Goal: Information Seeking & Learning: Learn about a topic

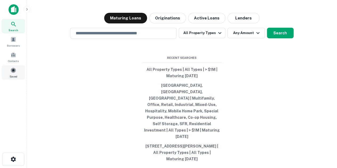
click at [17, 72] on div "Saved" at bounding box center [13, 72] width 23 height 14
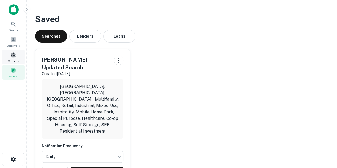
click at [20, 52] on div "Contacts" at bounding box center [13, 57] width 23 height 14
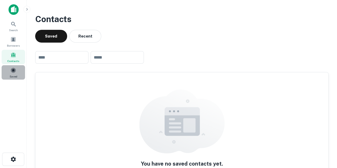
click at [13, 70] on span at bounding box center [13, 70] width 6 height 6
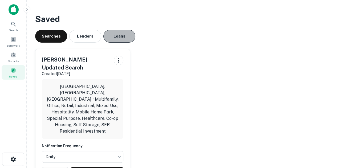
click at [135, 37] on button "Loans" at bounding box center [119, 36] width 32 height 13
click at [103, 38] on div "Searches Lenders Loans" at bounding box center [182, 36] width 294 height 13
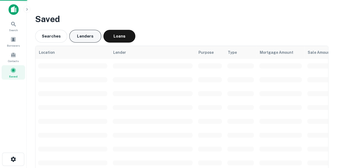
click at [93, 38] on button "Lenders" at bounding box center [85, 36] width 32 height 13
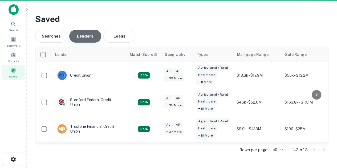
click at [93, 38] on button "Lenders" at bounding box center [85, 36] width 32 height 13
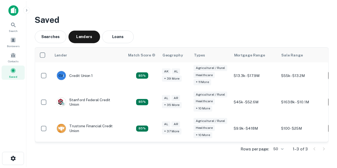
scroll to position [0, 32]
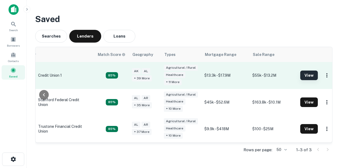
click at [311, 73] on button "View" at bounding box center [309, 76] width 18 height 10
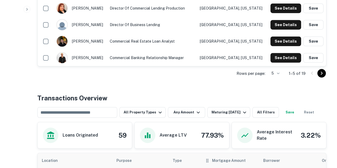
scroll to position [267, 0]
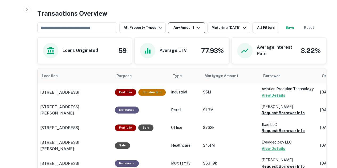
click at [196, 30] on icon "button" at bounding box center [198, 28] width 6 height 6
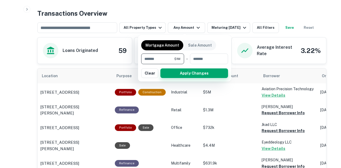
type input "*******"
click at [211, 73] on button "Apply Changes" at bounding box center [195, 74] width 68 height 10
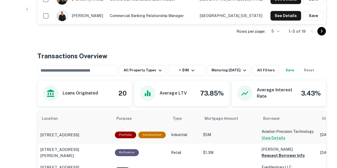
scroll to position [267, 0]
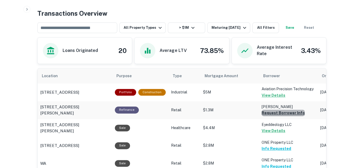
click at [287, 114] on button "Request Borrower Info" at bounding box center [283, 113] width 43 height 6
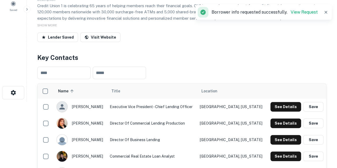
scroll to position [22, 0]
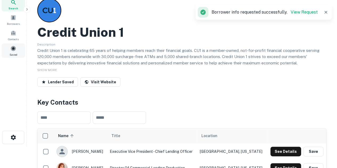
click at [15, 50] on span at bounding box center [13, 49] width 6 height 6
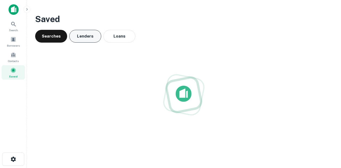
click at [87, 41] on button "Lenders" at bounding box center [85, 36] width 32 height 13
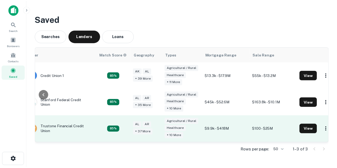
scroll to position [0, 32]
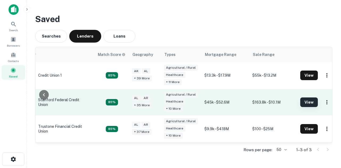
click at [306, 102] on button "View" at bounding box center [309, 103] width 18 height 10
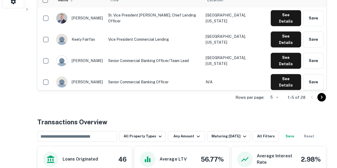
scroll to position [213, 0]
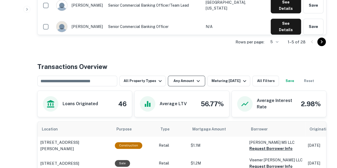
click at [172, 78] on button "Any Amount" at bounding box center [186, 81] width 37 height 11
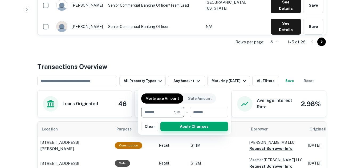
type input "*******"
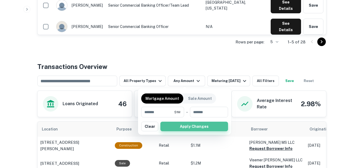
click at [178, 130] on button "Apply Changes" at bounding box center [195, 127] width 68 height 10
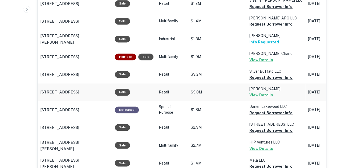
scroll to position [267, 0]
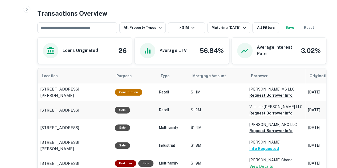
drag, startPoint x: 256, startPoint y: 93, endPoint x: 258, endPoint y: 103, distance: 11.1
click at [256, 94] on button "Request Borrower Info" at bounding box center [271, 95] width 43 height 6
click at [257, 99] on button "Request Borrower Info" at bounding box center [263, 95] width 26 height 6
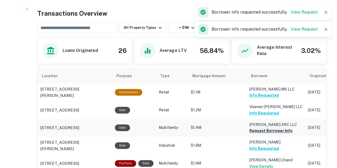
click at [268, 130] on button "Request Borrower Info" at bounding box center [271, 131] width 43 height 6
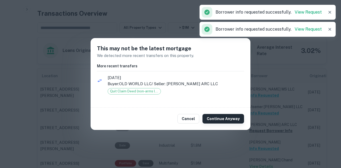
click at [213, 120] on button "Continue Anyway" at bounding box center [224, 119] width 42 height 10
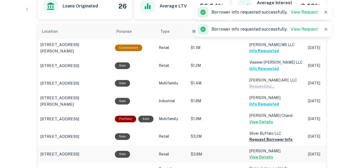
scroll to position [347, 0]
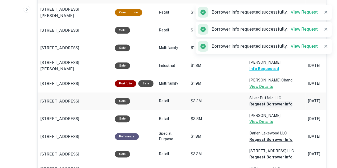
click at [270, 101] on button "Request Borrower Info" at bounding box center [271, 104] width 43 height 6
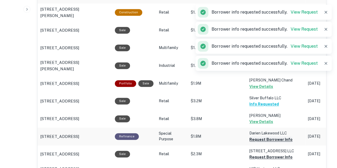
click at [262, 138] on button "Request Borrower Info" at bounding box center [271, 140] width 43 height 6
click at [257, 21] on td "7004 Perry Creek Road LLC Request Borrower Info" at bounding box center [276, 12] width 59 height 18
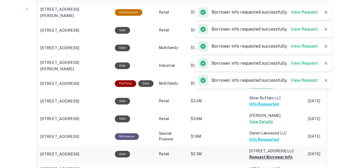
click at [261, 157] on button "Request Borrower Info" at bounding box center [271, 157] width 43 height 6
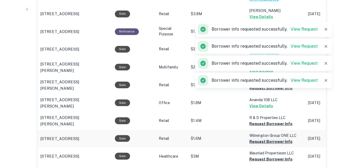
scroll to position [453, 0]
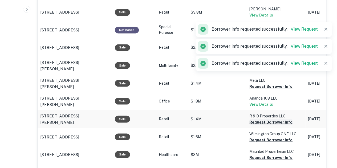
click at [262, 90] on button "Request Borrower Info" at bounding box center [271, 86] width 43 height 6
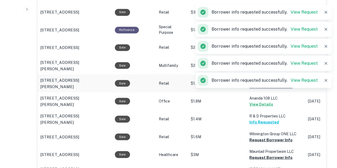
click at [280, 87] on div "Borrower info requested successfully. View Request" at bounding box center [264, 80] width 136 height 15
click at [271, 90] on button "Request Borrower Info" at bounding box center [271, 86] width 43 height 6
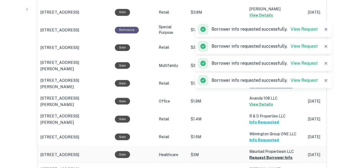
click at [266, 90] on button "Request Borrower Info" at bounding box center [271, 86] width 43 height 6
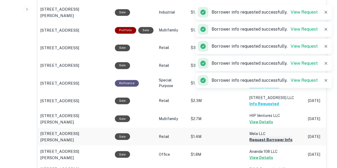
click at [263, 139] on button "Request Borrower Info" at bounding box center [271, 140] width 43 height 6
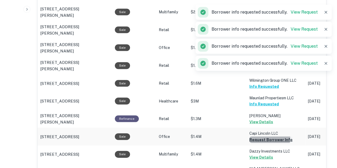
click at [265, 139] on button "Request Borrower Info" at bounding box center [271, 140] width 43 height 6
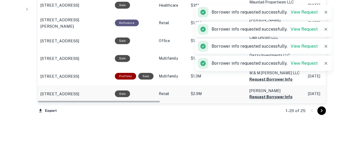
click at [279, 83] on button "Request Borrower Info" at bounding box center [271, 79] width 43 height 6
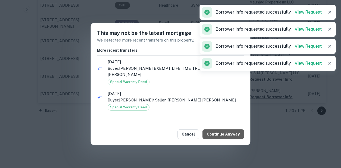
drag, startPoint x: 227, startPoint y: 138, endPoint x: 290, endPoint y: 102, distance: 72.3
click at [229, 138] on button "Continue Anyway" at bounding box center [224, 135] width 42 height 10
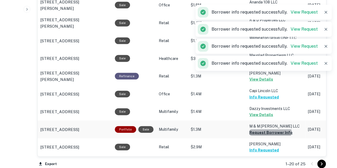
click at [268, 131] on button "Request Borrower Info" at bounding box center [271, 133] width 43 height 6
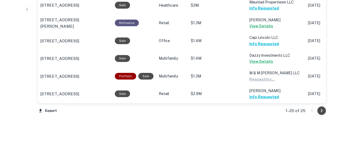
click at [320, 109] on icon "Go to next page" at bounding box center [322, 111] width 6 height 6
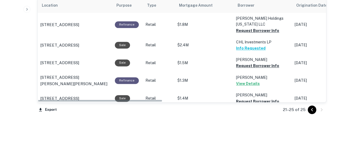
scroll to position [336, 0]
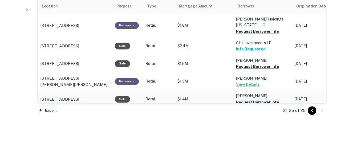
click at [266, 35] on button "Request Borrower Info" at bounding box center [257, 31] width 43 height 6
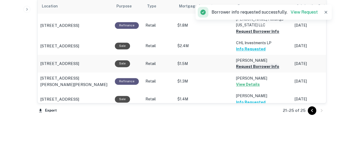
click at [262, 35] on button "Request Borrower Info" at bounding box center [257, 31] width 43 height 6
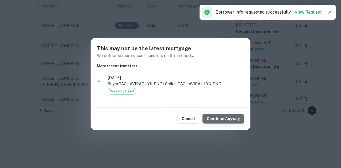
click at [235, 120] on button "Continue Anyway" at bounding box center [224, 119] width 42 height 10
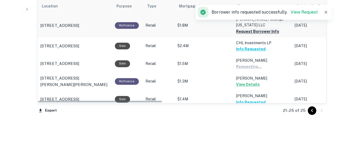
click at [265, 28] on button "Request Borrower Info" at bounding box center [257, 31] width 43 height 6
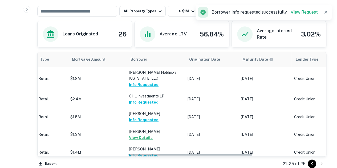
scroll to position [0, 0]
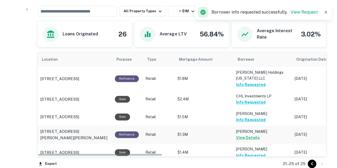
drag, startPoint x: 153, startPoint y: 154, endPoint x: 137, endPoint y: 135, distance: 25.4
click at [137, 136] on div "Location Purpose Type Mortgage Amount Borrower Origination Date Maturity Date L…" at bounding box center [182, 104] width 289 height 105
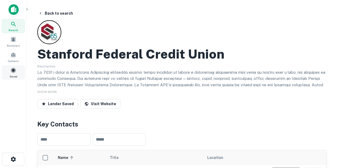
click at [20, 74] on div "Saved" at bounding box center [13, 72] width 23 height 14
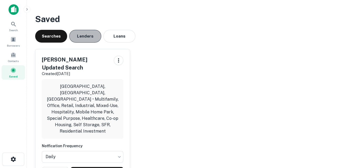
click at [88, 37] on button "Lenders" at bounding box center [85, 36] width 32 height 13
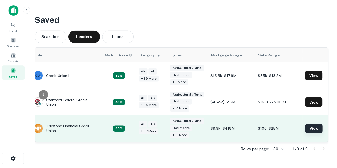
scroll to position [0, 24]
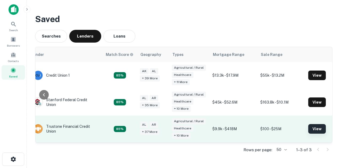
click at [313, 129] on button "View" at bounding box center [317, 129] width 18 height 10
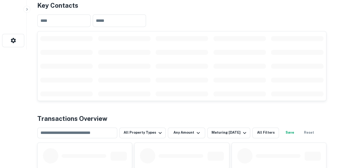
scroll to position [160, 0]
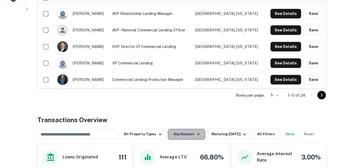
click at [195, 133] on icon "button" at bounding box center [198, 134] width 6 height 6
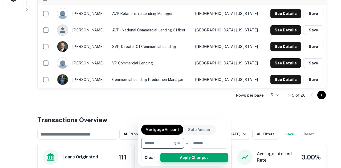
type input "*******"
click at [188, 158] on button "Apply Changes" at bounding box center [195, 158] width 68 height 10
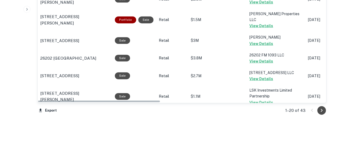
click at [325, 109] on button "Go to next page" at bounding box center [322, 110] width 9 height 9
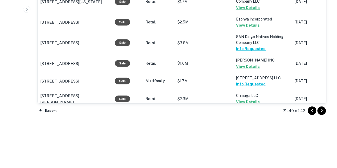
scroll to position [621, 0]
click at [324, 112] on icon "Go to next page" at bounding box center [322, 111] width 6 height 6
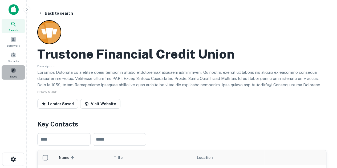
click at [23, 77] on div "Saved" at bounding box center [13, 72] width 23 height 14
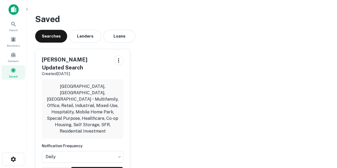
click at [105, 144] on div "[PERSON_NAME] Updated Search Created [DATE] [GEOGRAPHIC_DATA], [GEOGRAPHIC_DATA…" at bounding box center [82, 116] width 94 height 134
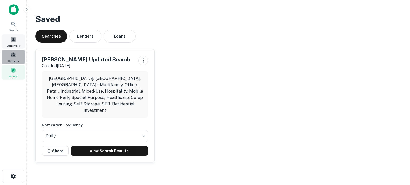
drag, startPoint x: 11, startPoint y: 50, endPoint x: 9, endPoint y: 48, distance: 3.4
click at [11, 50] on div "Contacts" at bounding box center [13, 57] width 23 height 14
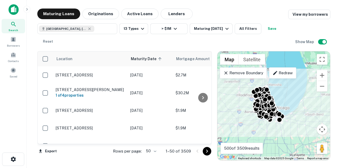
click at [149, 151] on body "Search Borrowers Contacts Saved Maturing Loans Originations Active Loans Lender…" at bounding box center [170, 84] width 341 height 168
click at [156, 157] on li "100" at bounding box center [151, 157] width 15 height 10
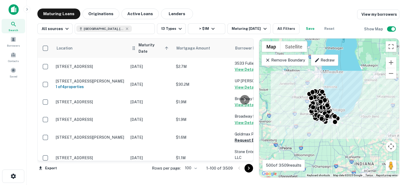
click at [150, 49] on span "Maturity Date sorted ascending" at bounding box center [153, 48] width 31 height 13
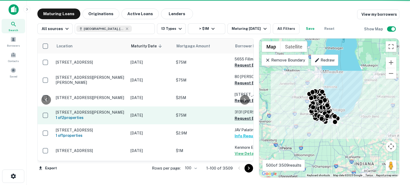
scroll to position [0, 121]
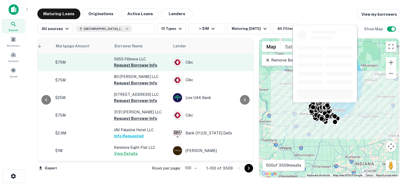
click at [135, 64] on button "Request Borrower Info" at bounding box center [135, 65] width 43 height 6
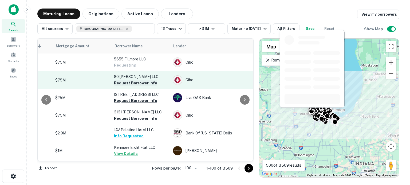
click at [132, 82] on button "Request Borrower Info" at bounding box center [135, 83] width 43 height 6
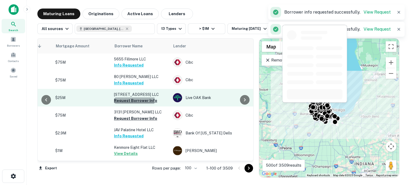
click at [131, 100] on button "Request Borrower Info" at bounding box center [135, 101] width 43 height 6
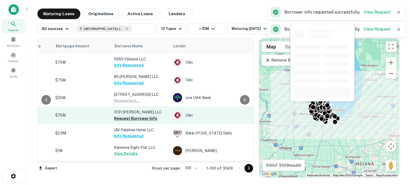
click at [130, 118] on button "Request Borrower Info" at bounding box center [135, 118] width 43 height 6
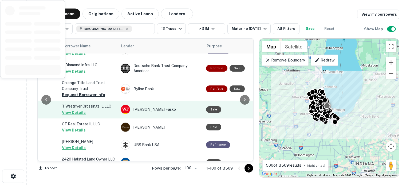
scroll to position [587, 173]
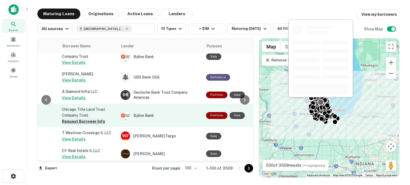
click at [86, 118] on button "Request Borrower Info" at bounding box center [83, 121] width 43 height 6
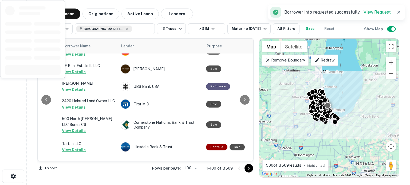
scroll to position [720, 173]
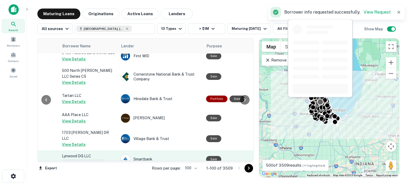
click at [69, 159] on button "Request Borrower Info" at bounding box center [83, 162] width 43 height 6
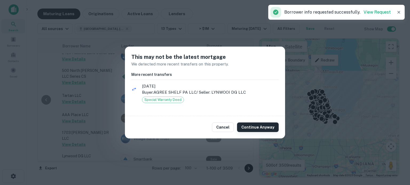
click at [253, 123] on button "Continue Anyway" at bounding box center [258, 128] width 42 height 10
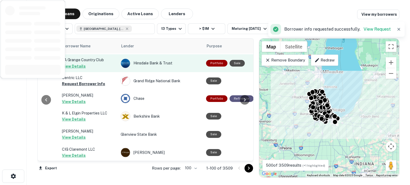
scroll to position [1013, 173]
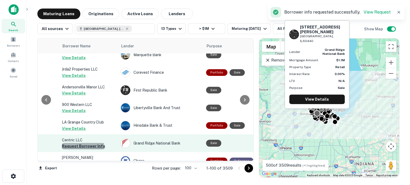
click at [83, 143] on button "Request Borrower Info" at bounding box center [83, 146] width 43 height 6
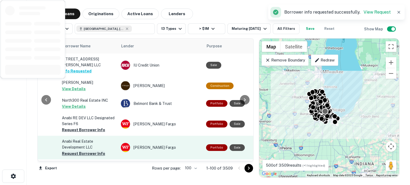
scroll to position [1620, 173]
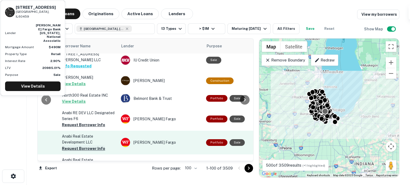
click at [94, 146] on button "Request Borrower Info" at bounding box center [83, 149] width 43 height 6
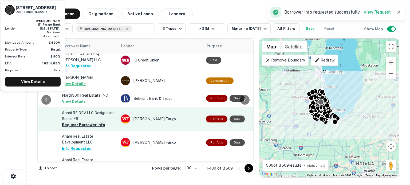
click at [95, 122] on button "Request Borrower Info" at bounding box center [83, 125] width 43 height 6
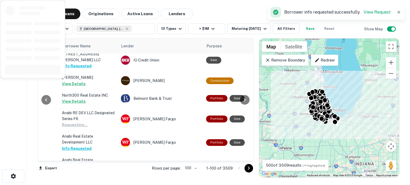
scroll to position [1753, 173]
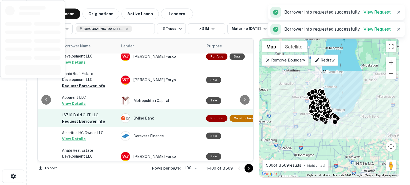
click at [99, 110] on td "16710 Build OUT LLC Request Borrower Info" at bounding box center [88, 119] width 59 height 18
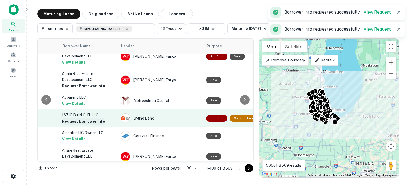
click at [97, 118] on button "Request Borrower Info" at bounding box center [83, 121] width 43 height 6
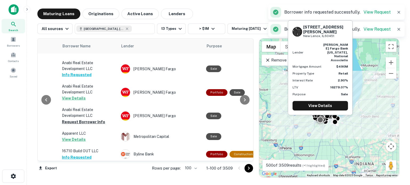
scroll to position [1673, 173]
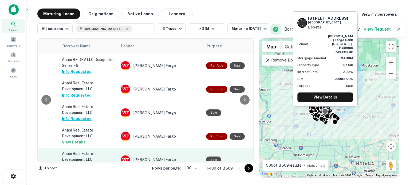
click at [84, 163] on button "Request Borrower Info" at bounding box center [83, 166] width 43 height 6
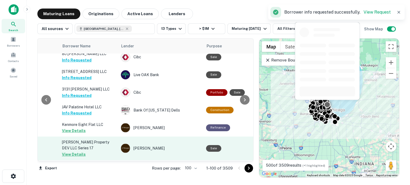
scroll to position [0, 173]
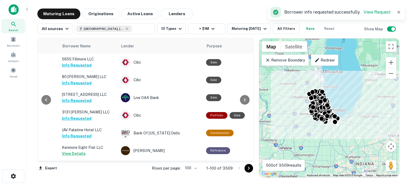
click at [248, 168] on icon "Go to next page" at bounding box center [248, 168] width 2 height 3
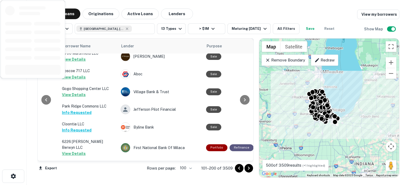
scroll to position [827, 173]
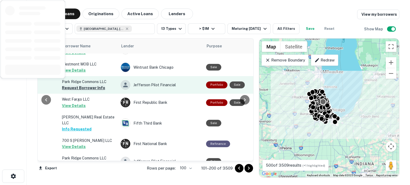
click at [90, 85] on button "Request Borrower Info" at bounding box center [83, 88] width 43 height 6
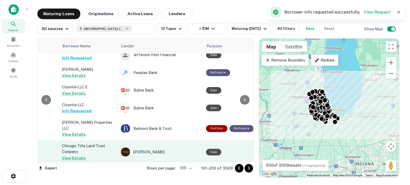
scroll to position [1013, 173]
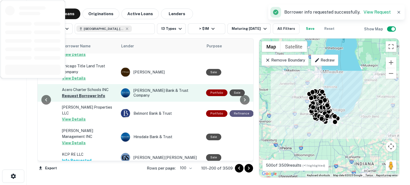
click at [64, 93] on button "Request Borrower Info" at bounding box center [83, 96] width 43 height 6
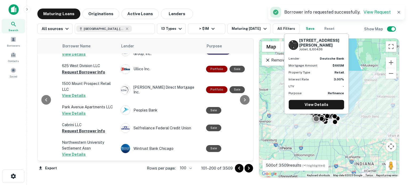
scroll to position [1680, 173]
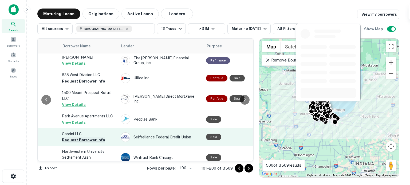
click at [83, 137] on button "Request Borrower Info" at bounding box center [83, 140] width 43 height 6
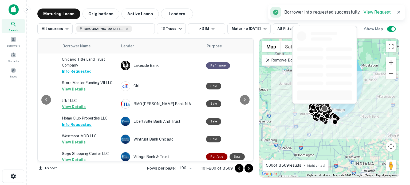
scroll to position [534, 173]
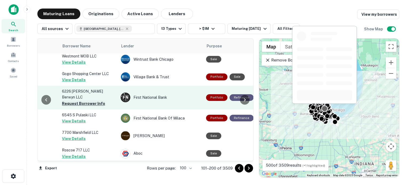
click at [87, 101] on button "Request Borrower Info" at bounding box center [83, 104] width 43 height 6
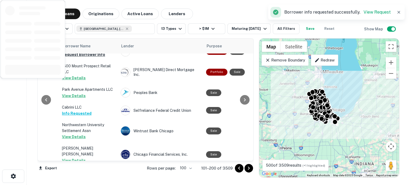
scroll to position [1760, 173]
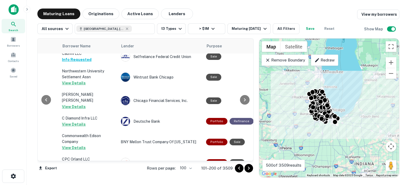
click at [248, 165] on button "Go to next page" at bounding box center [248, 168] width 9 height 9
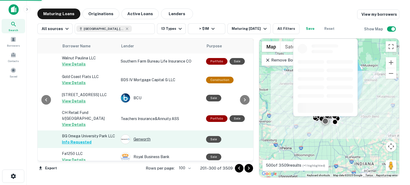
scroll to position [1574, 173]
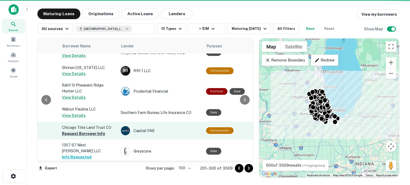
click at [85, 131] on button "Request Borrower Info" at bounding box center [83, 134] width 43 height 6
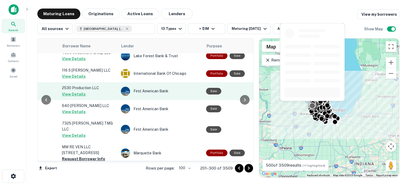
scroll to position [960, 173]
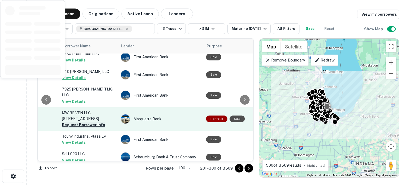
click at [98, 122] on button "Request Borrower Info" at bounding box center [83, 125] width 43 height 6
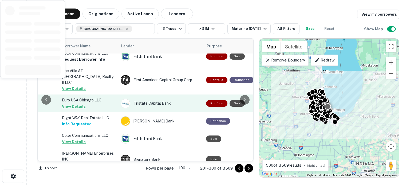
scroll to position [587, 173]
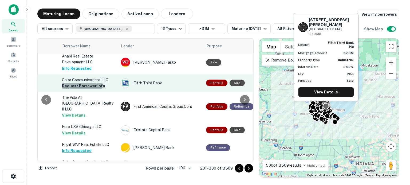
click at [74, 83] on button "Request Borrower Info" at bounding box center [83, 86] width 43 height 6
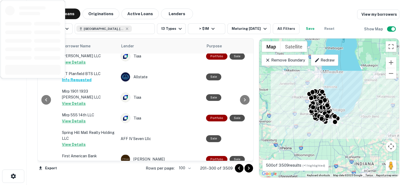
scroll to position [0, 173]
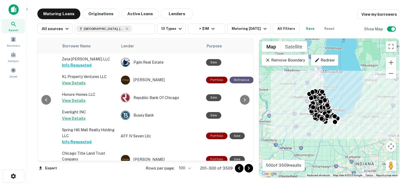
click at [246, 68] on div at bounding box center [244, 100] width 11 height 122
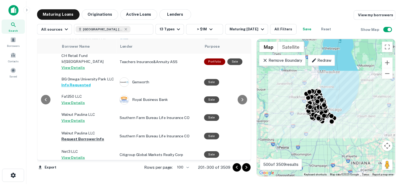
scroll to position [1806, 173]
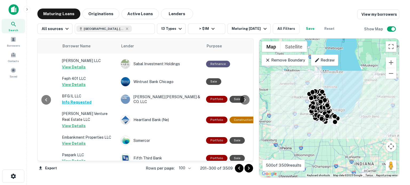
click at [19, 9] on img at bounding box center [14, 9] width 10 height 11
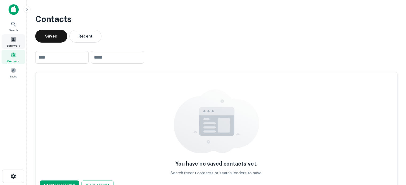
click at [6, 41] on div "Borrowers" at bounding box center [13, 41] width 23 height 14
